Goal: Transaction & Acquisition: Purchase product/service

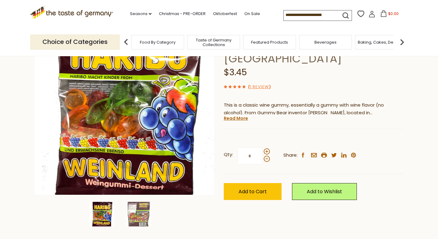
scroll to position [114, 0]
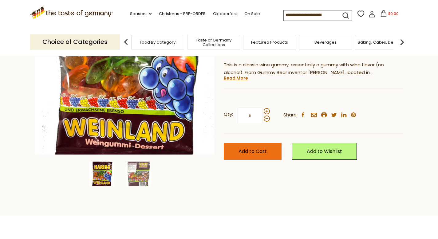
click at [255, 148] on span "Add to Cart" at bounding box center [253, 151] width 28 height 7
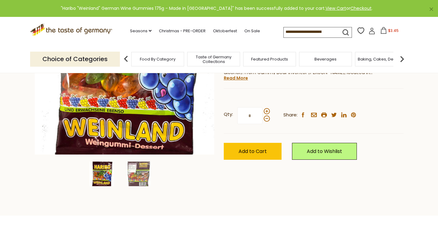
click at [96, 30] on icon ".st0{fill:#EDD300;} .st1{fill:#D33E21;}" at bounding box center [71, 30] width 83 height 13
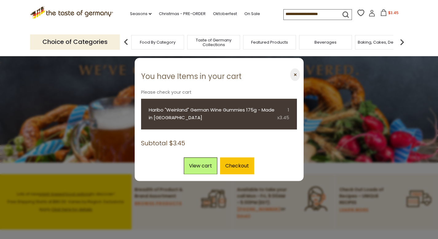
scroll to position [71, 0]
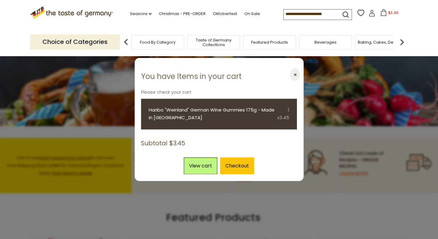
click at [302, 78] on section "You have Items in your cart Please check your cart ⨉ Haribo "Weinland" German W…" at bounding box center [219, 119] width 169 height 123
click at [291, 72] on button "⨉" at bounding box center [295, 74] width 10 height 13
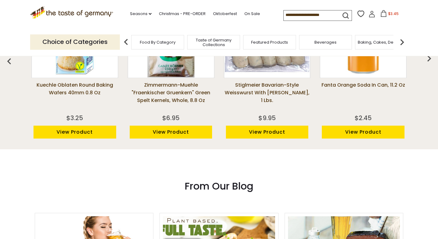
scroll to position [0, 0]
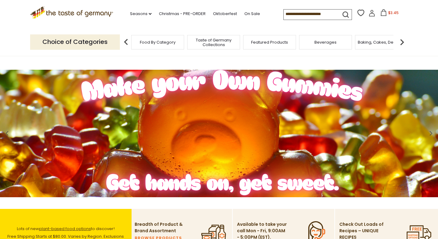
click at [83, 16] on icon ".st0{fill:#EDD300;} .st1{fill:#D33E21;}" at bounding box center [71, 12] width 83 height 13
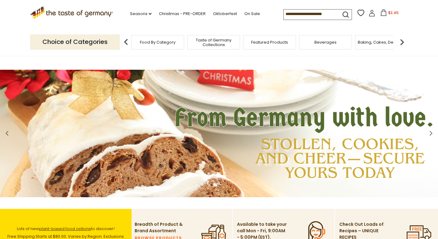
click at [201, 44] on span "Taste of Germany Collections" at bounding box center [213, 42] width 49 height 9
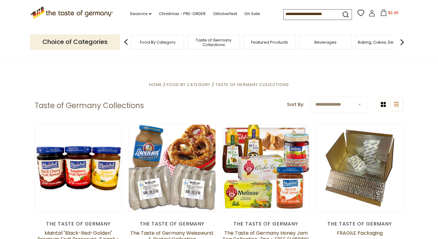
click at [301, 16] on input at bounding box center [310, 14] width 52 height 9
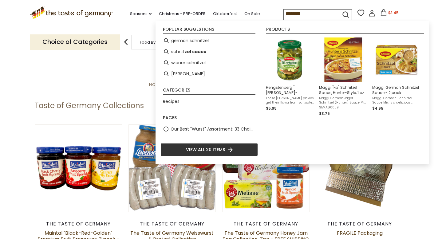
type input "*********"
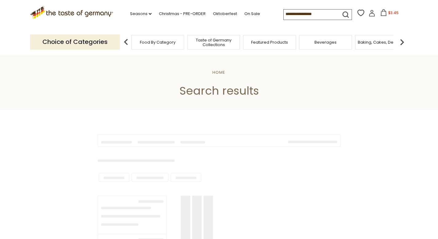
type input "*********"
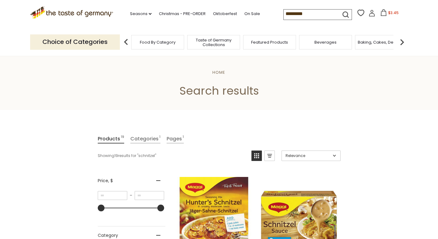
click at [386, 12] on icon at bounding box center [384, 12] width 6 height 7
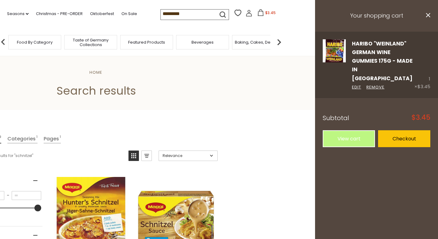
click at [358, 48] on link "Haribo "Weinland" German Wine Gummies 175g - Made in [GEOGRAPHIC_DATA]" at bounding box center [382, 61] width 61 height 42
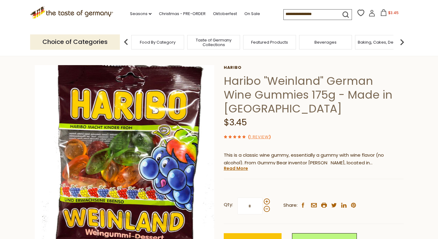
scroll to position [72, 0]
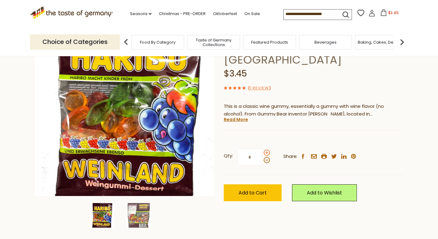
click at [268, 152] on span at bounding box center [267, 153] width 6 height 6
click at [263, 152] on input "*" at bounding box center [249, 157] width 25 height 17
click at [268, 152] on span at bounding box center [267, 153] width 6 height 6
click at [263, 152] on input "*" at bounding box center [249, 157] width 25 height 17
click at [268, 152] on span at bounding box center [267, 153] width 6 height 6
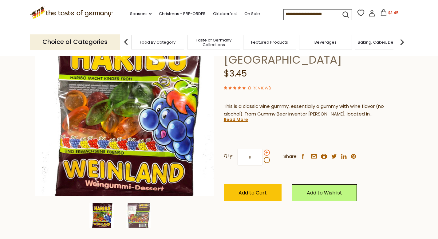
click at [263, 152] on input "*" at bounding box center [249, 157] width 25 height 17
click at [268, 152] on span at bounding box center [267, 153] width 6 height 6
click at [263, 152] on input "*" at bounding box center [249, 157] width 25 height 17
click at [268, 152] on span at bounding box center [267, 153] width 6 height 6
click at [263, 152] on input "*" at bounding box center [249, 157] width 25 height 17
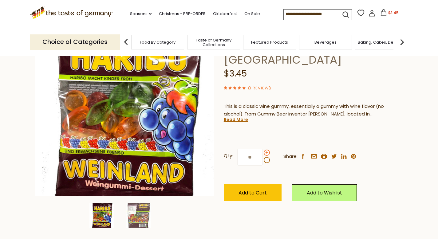
click at [268, 152] on span at bounding box center [267, 153] width 6 height 6
click at [263, 152] on input "**" at bounding box center [249, 157] width 25 height 17
click at [266, 162] on span at bounding box center [267, 160] width 6 height 6
click at [263, 162] on input "**" at bounding box center [249, 157] width 25 height 17
click at [266, 162] on span at bounding box center [267, 160] width 6 height 6
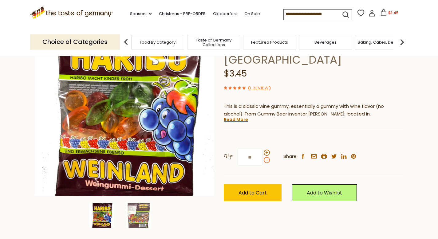
click at [263, 162] on input "**" at bounding box center [249, 157] width 25 height 17
click at [264, 148] on div "Qty: * Share: facebook email printer twitter linkedin pinterest" at bounding box center [314, 158] width 180 height 36
click at [265, 152] on span at bounding box center [267, 153] width 6 height 6
click at [263, 152] on input "*" at bounding box center [249, 157] width 25 height 17
click at [266, 161] on span at bounding box center [267, 160] width 6 height 6
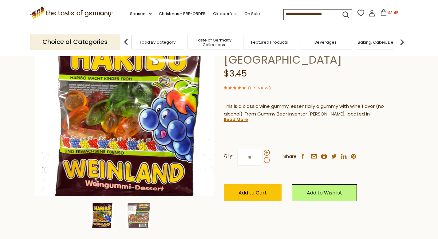
click at [263, 161] on input "**" at bounding box center [249, 157] width 25 height 17
type input "*"
click at [255, 190] on span "Add to Cart" at bounding box center [253, 192] width 28 height 7
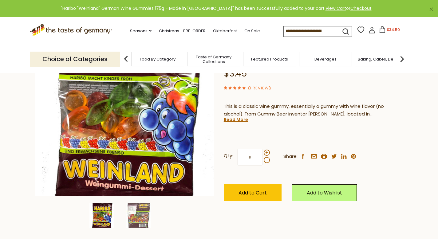
click at [390, 32] on span "$34.50" at bounding box center [393, 29] width 13 height 5
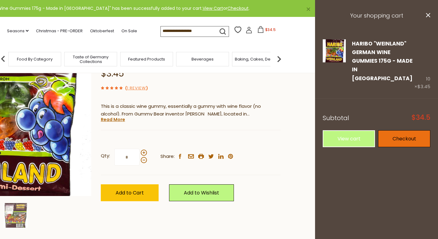
click at [401, 134] on link "Checkout" at bounding box center [404, 138] width 52 height 17
